Goal: Information Seeking & Learning: Learn about a topic

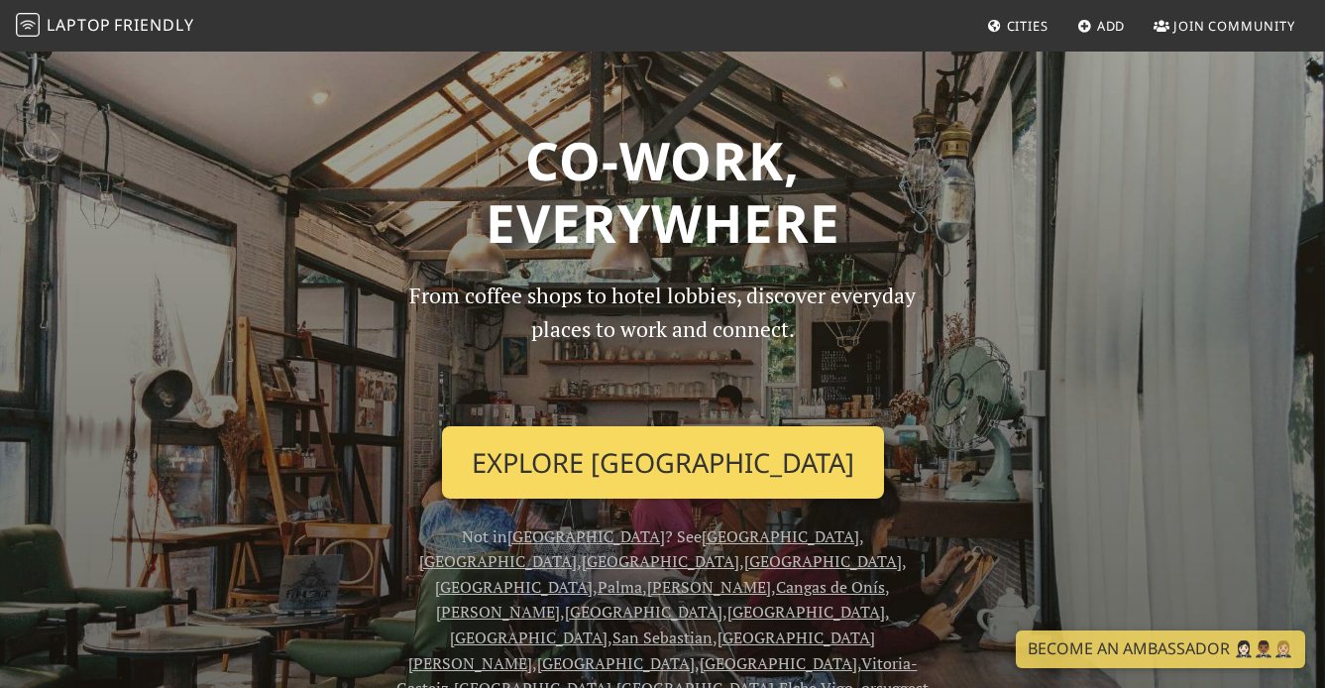
click at [699, 473] on link "Explore [GEOGRAPHIC_DATA]" at bounding box center [663, 462] width 442 height 73
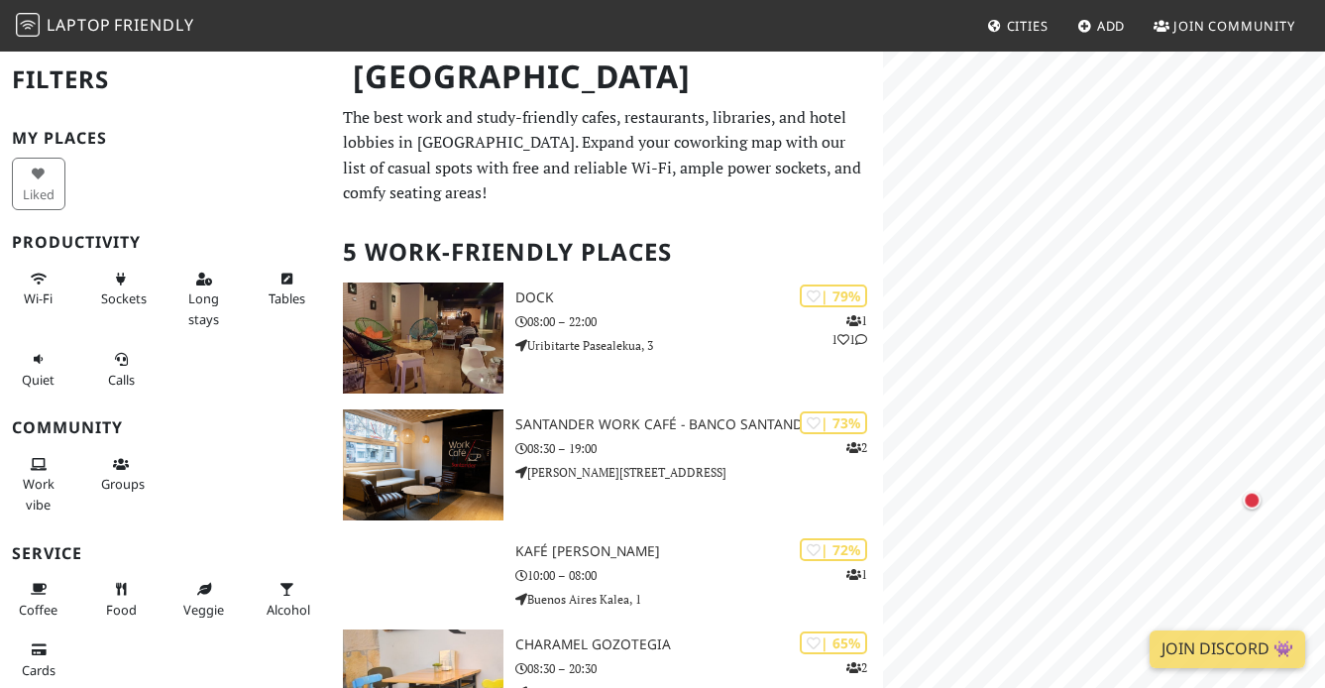
click at [835, 75] on div "Bilbao Filters My Places Liked Productivity Wi-Fi Sockets Long stays Tables Qui…" at bounding box center [662, 530] width 1325 height 960
click at [1237, 242] on div "Map marker" at bounding box center [1235, 239] width 18 height 18
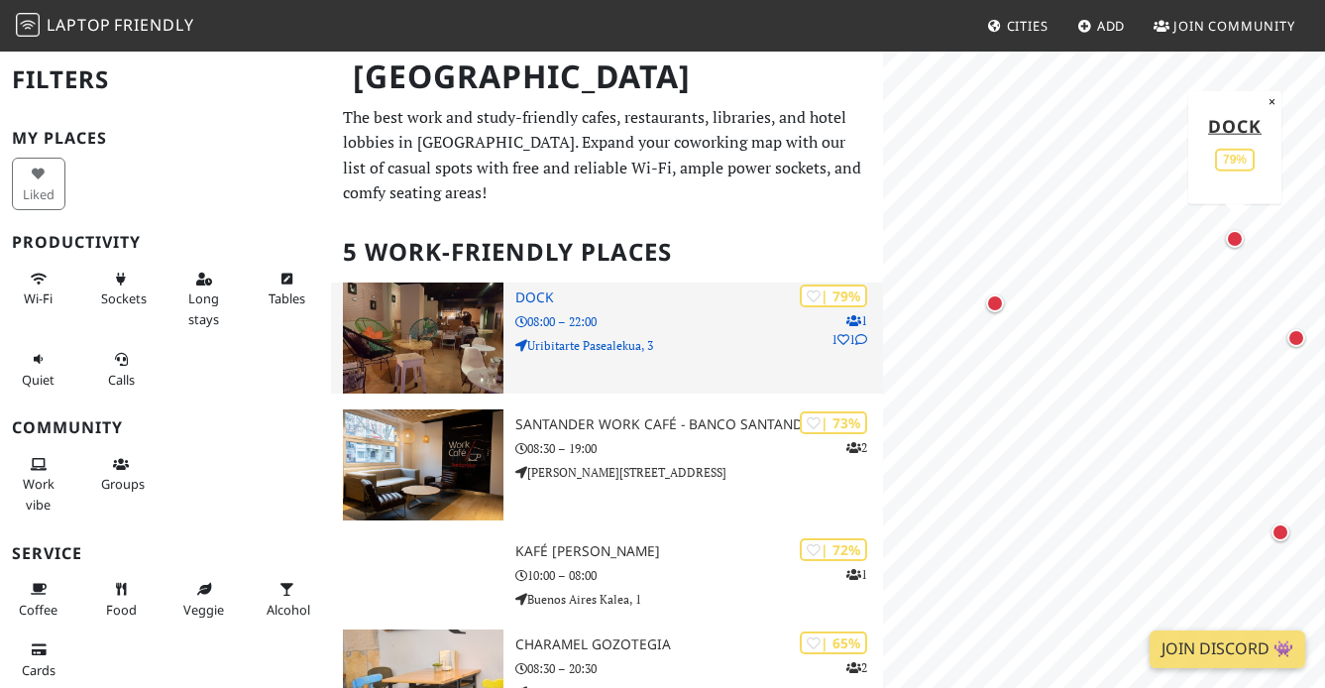
drag, startPoint x: 519, startPoint y: 274, endPoint x: 569, endPoint y: 303, distance: 57.3
click at [569, 303] on div "The best work and study-friendly cafes, restaurants, libraries, and hotel lobbi…" at bounding box center [607, 557] width 552 height 905
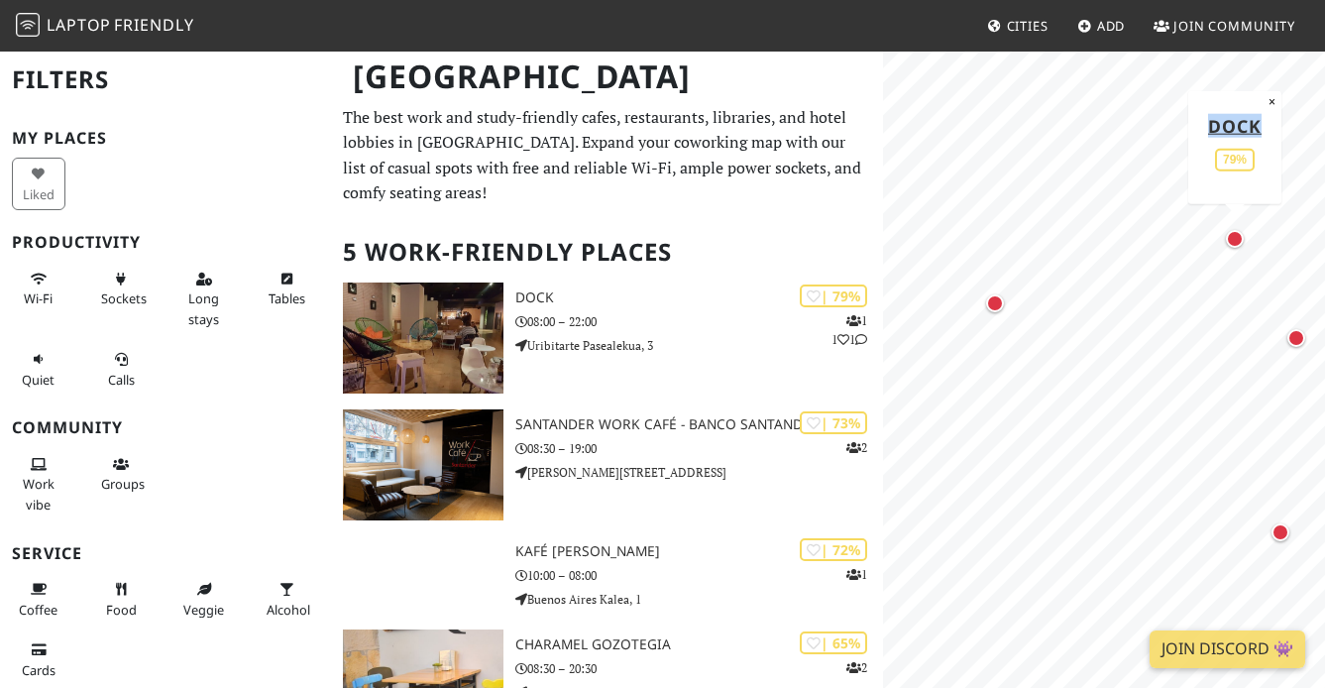
drag, startPoint x: 1274, startPoint y: 128, endPoint x: 1204, endPoint y: 127, distance: 70.4
click at [1204, 127] on div "Dock 79% ×" at bounding box center [1234, 146] width 93 height 113
copy link "Dock"
click at [1242, 126] on link "Dock" at bounding box center [1235, 125] width 54 height 24
click at [1296, 334] on div "Map marker" at bounding box center [1296, 338] width 18 height 18
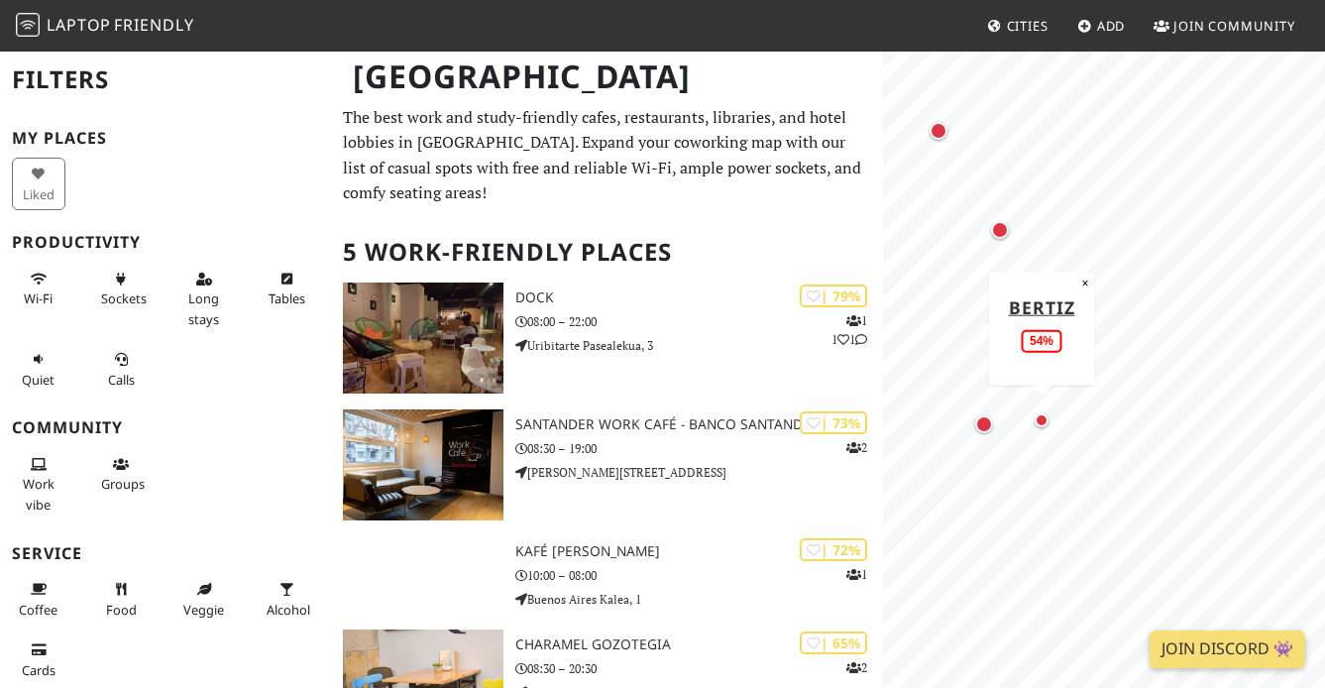
click at [1046, 422] on div "Map marker" at bounding box center [1041, 420] width 14 height 14
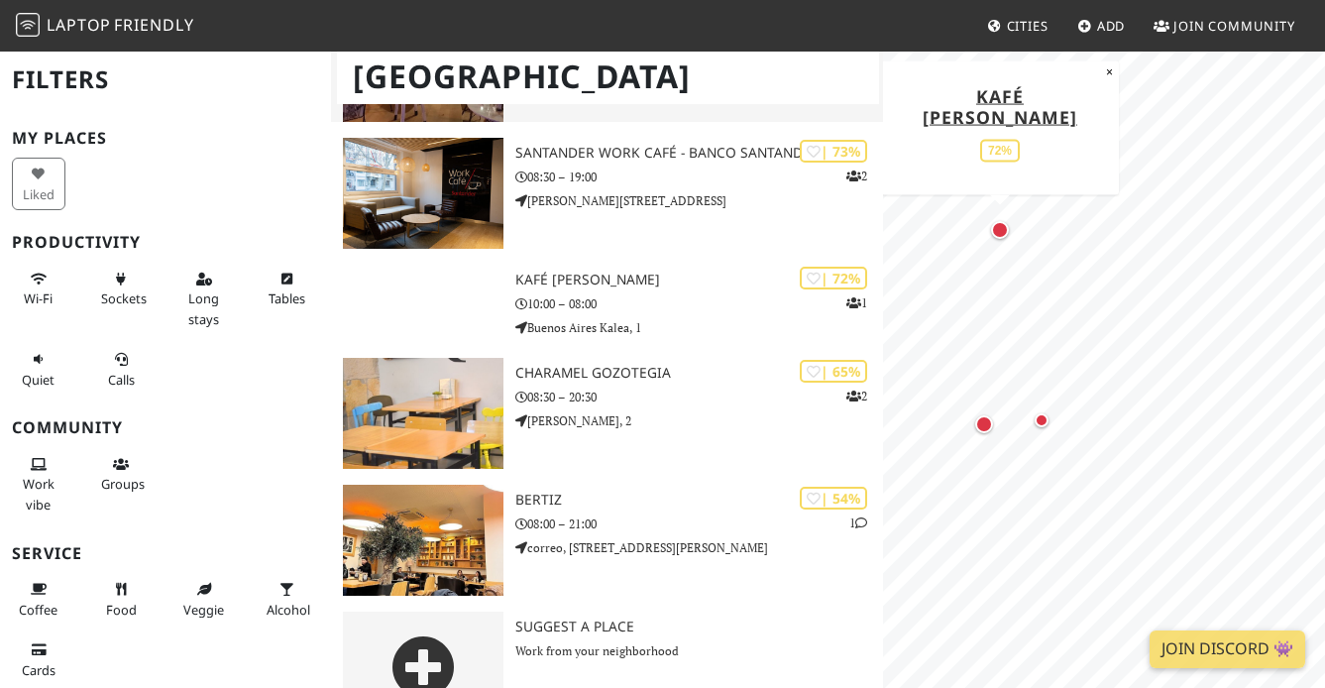
scroll to position [321, 0]
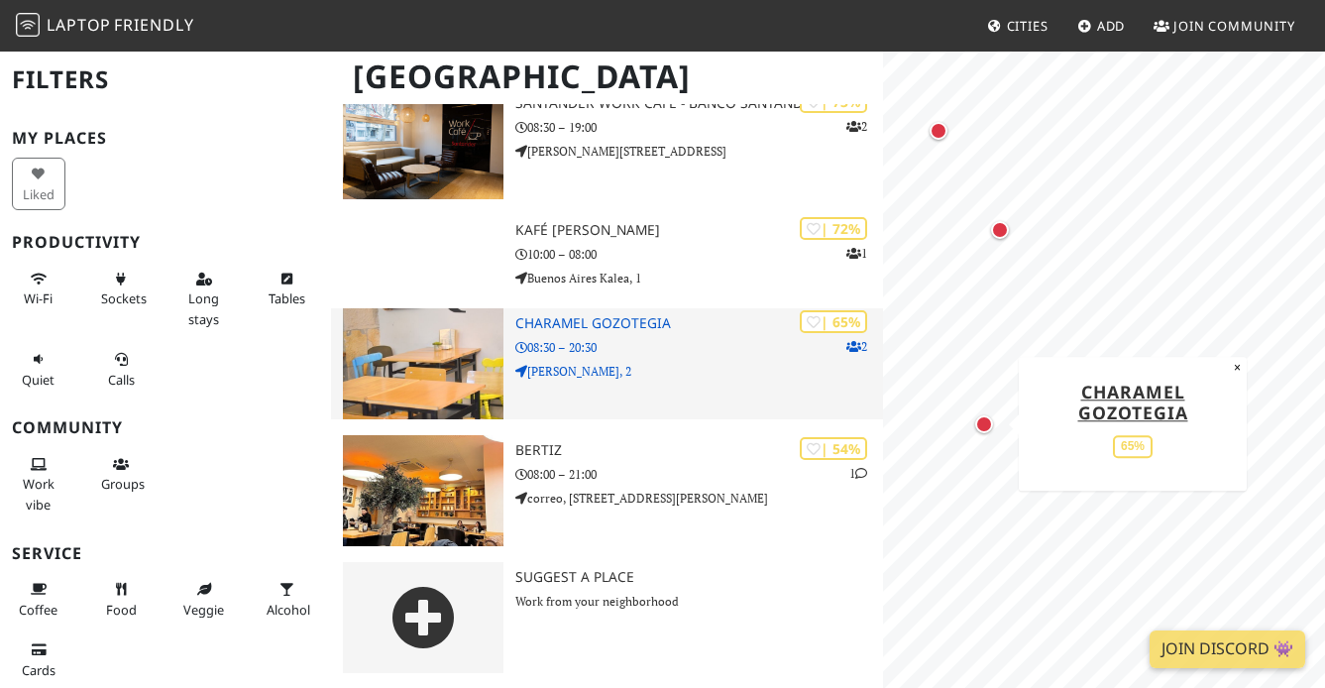
click at [599, 319] on h3 "Charamel Gozotegia" at bounding box center [699, 323] width 368 height 17
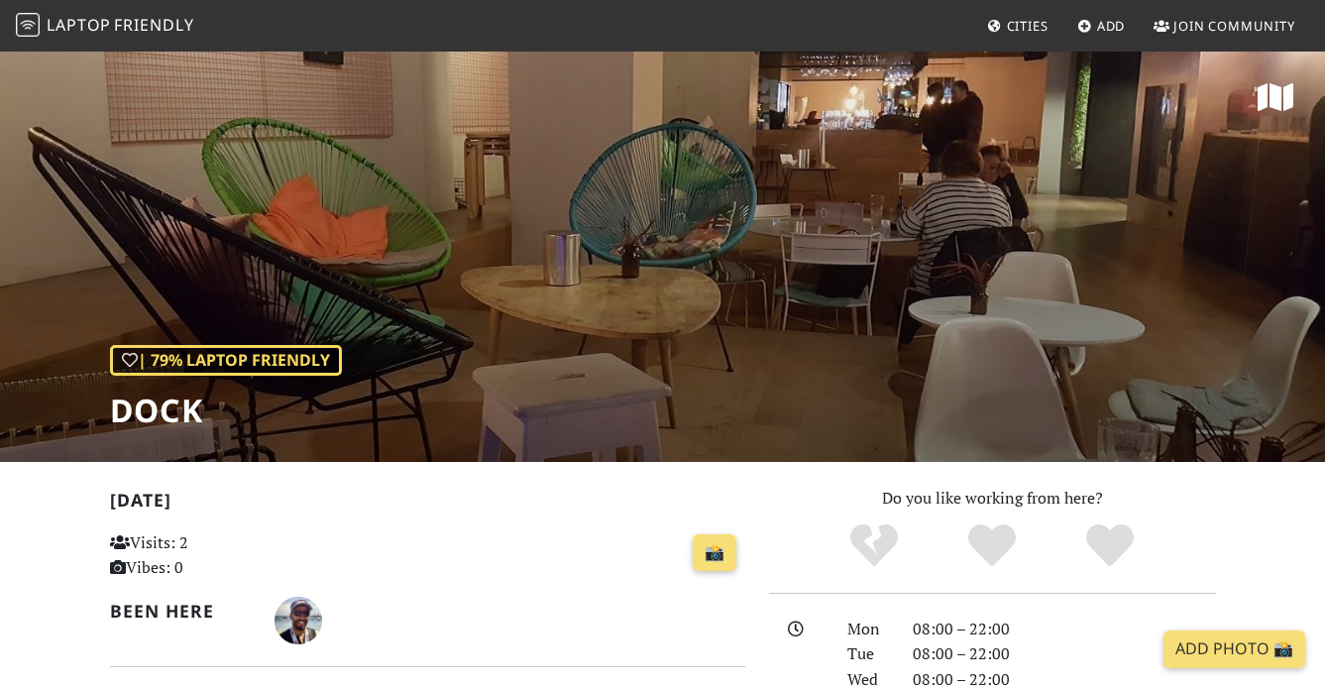
drag, startPoint x: 1014, startPoint y: 224, endPoint x: 715, endPoint y: 301, distance: 308.1
click at [715, 301] on div "| 79% Laptop Friendly Dock" at bounding box center [662, 256] width 1325 height 412
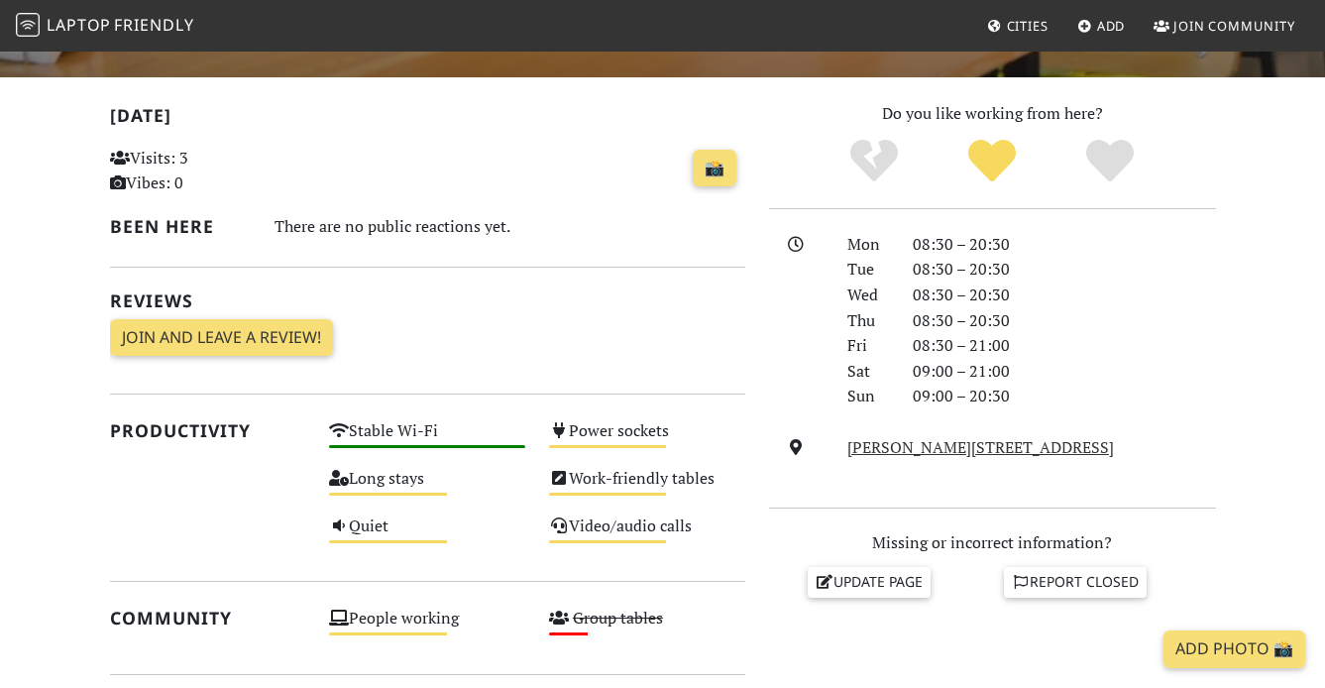
scroll to position [554, 0]
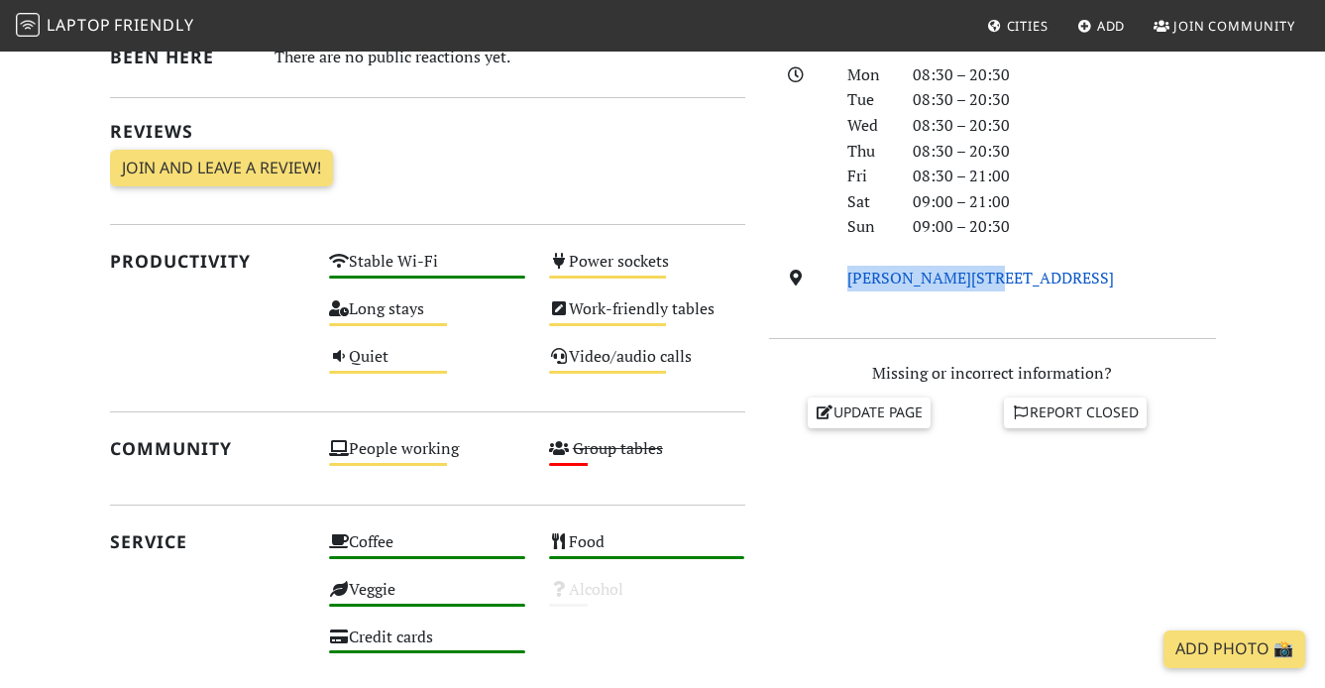
drag, startPoint x: 836, startPoint y: 281, endPoint x: 961, endPoint y: 284, distance: 124.9
click at [961, 284] on div "Jardines Kalea, 2, 48005, Bilbao" at bounding box center [1031, 279] width 392 height 26
copy link "Jardines Kalea, 2"
